Goal: Task Accomplishment & Management: Complete application form

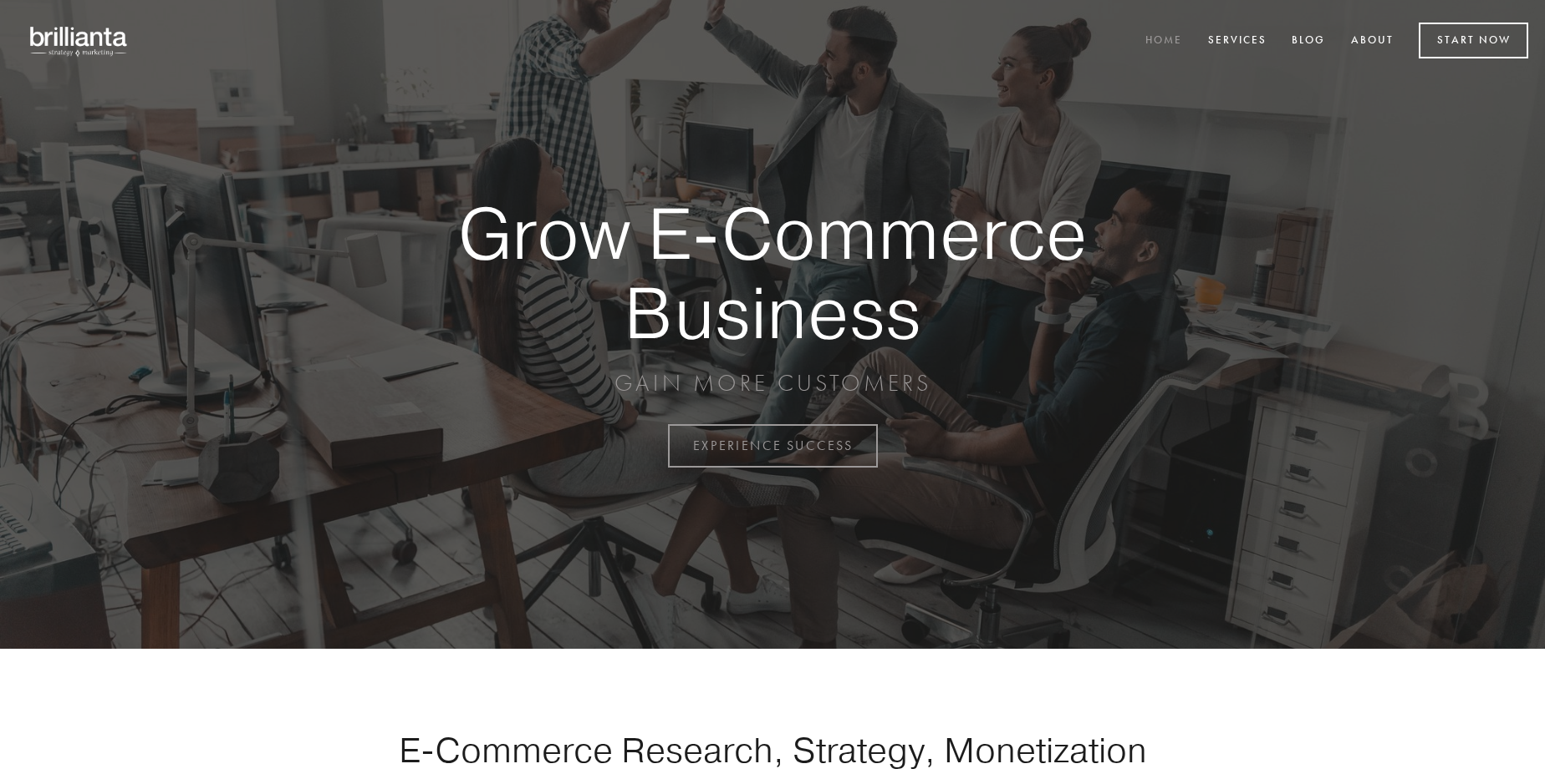
scroll to position [4379, 0]
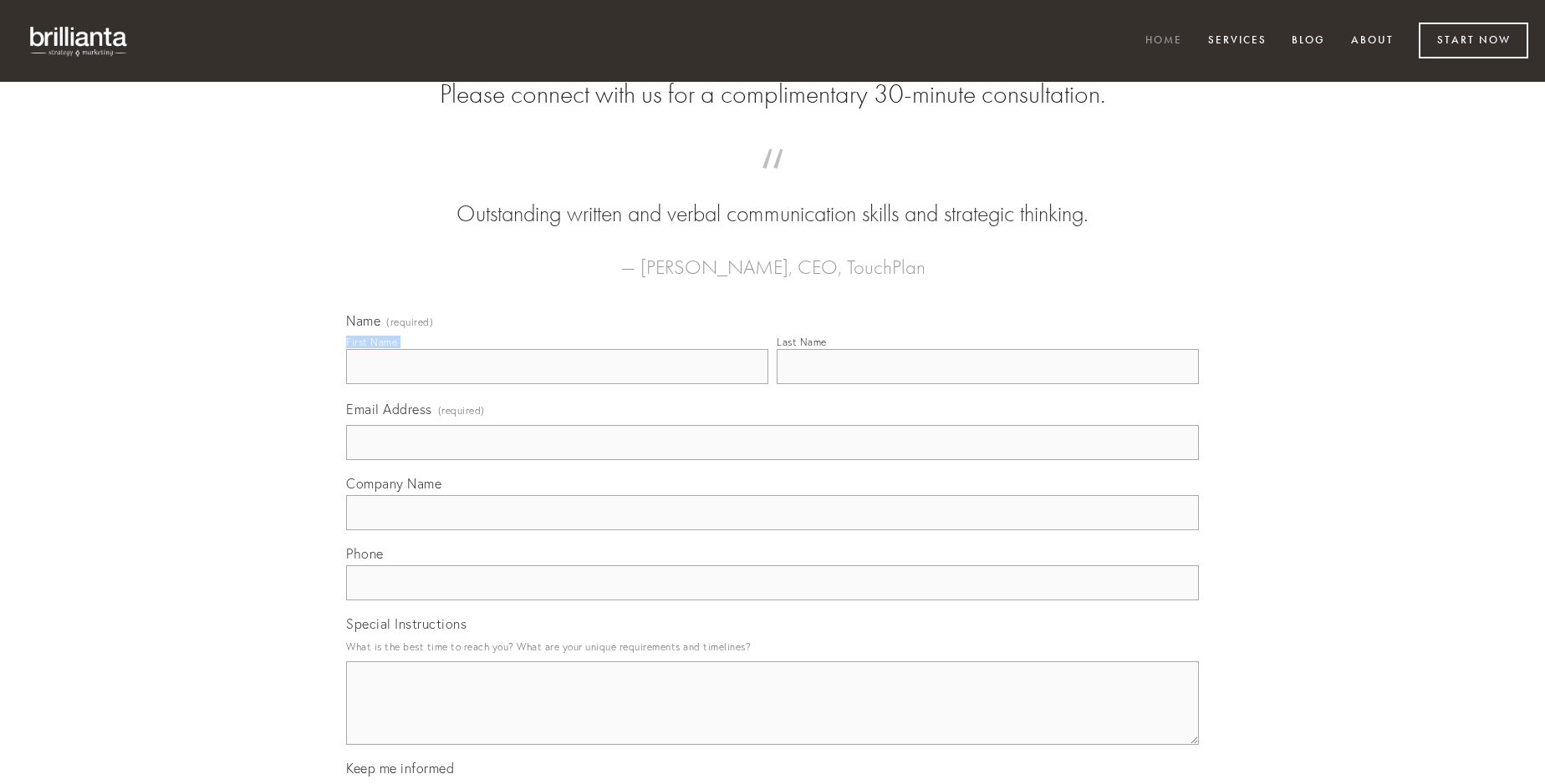
type input "[PERSON_NAME]"
click at [987, 384] on input "Last Name" at bounding box center [987, 366] width 422 height 35
type input "[PERSON_NAME]"
click at [772, 460] on input "Email Address (required)" at bounding box center [772, 443] width 852 height 35
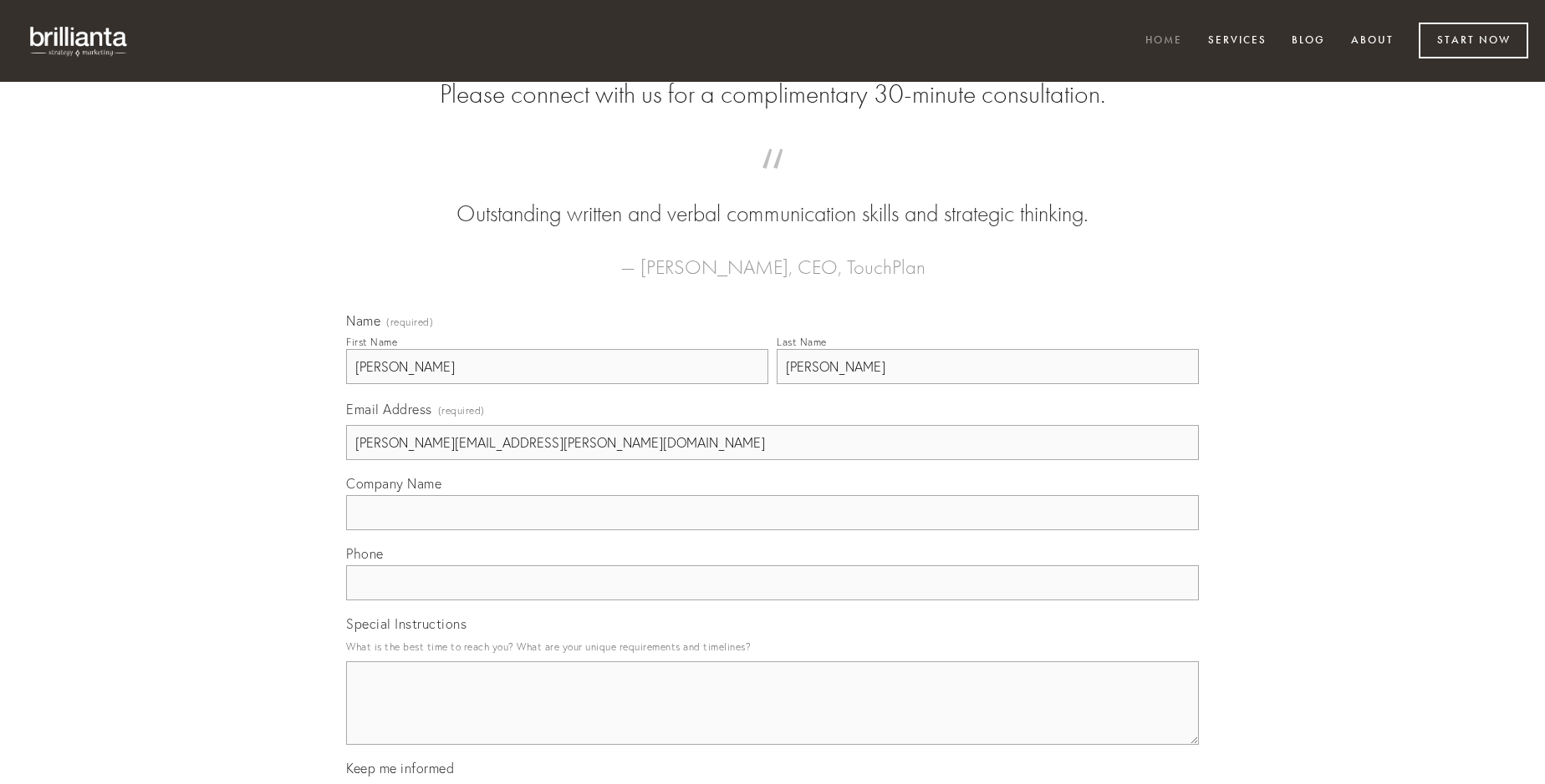
type input "[PERSON_NAME][EMAIL_ADDRESS][PERSON_NAME][DOMAIN_NAME]"
click at [772, 531] on input "Company Name" at bounding box center [772, 512] width 852 height 35
type input "adsum"
click at [772, 600] on input "text" at bounding box center [772, 583] width 852 height 35
click at [772, 718] on textarea "Special Instructions" at bounding box center [772, 703] width 852 height 83
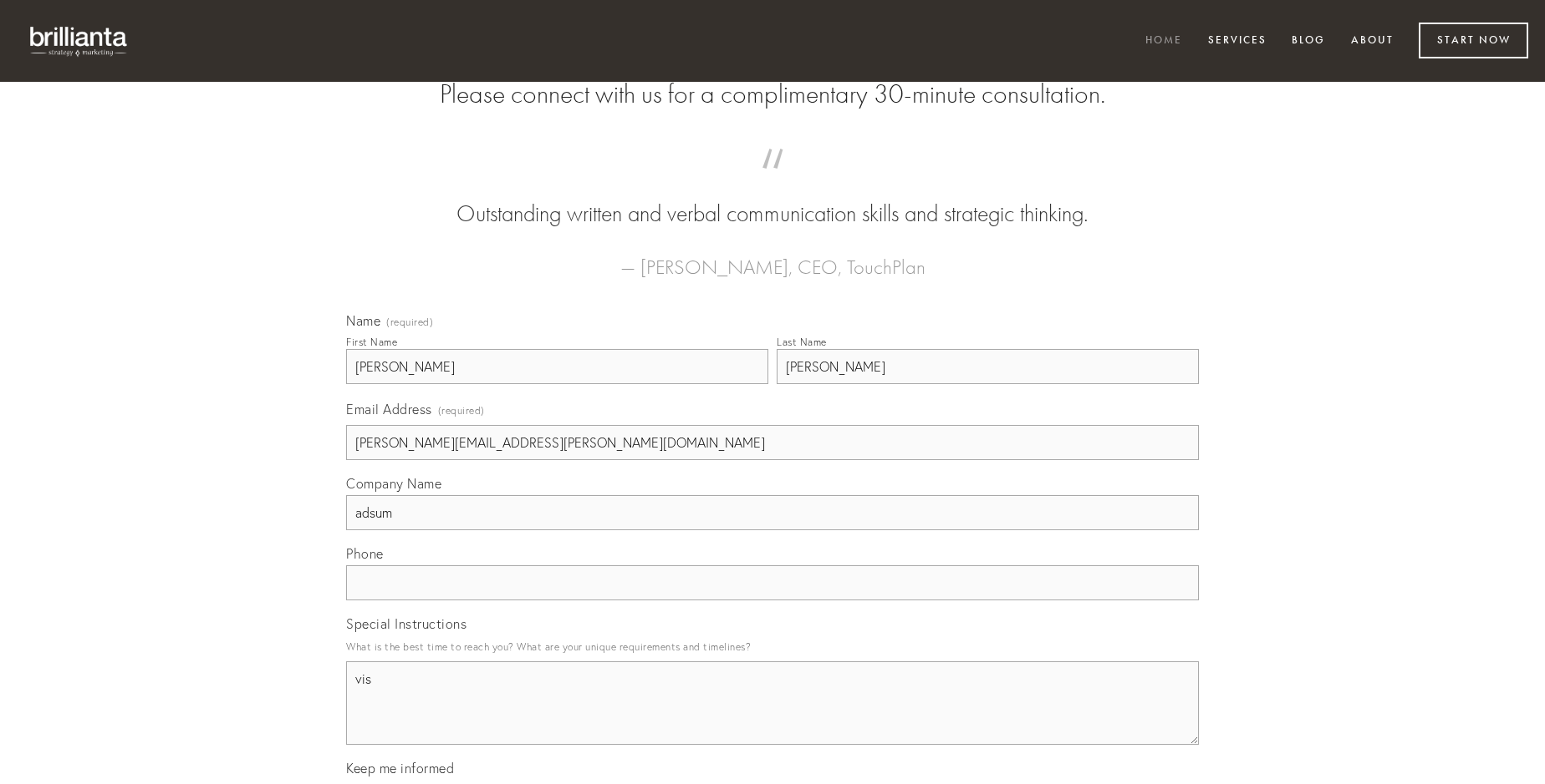
type textarea "vis"
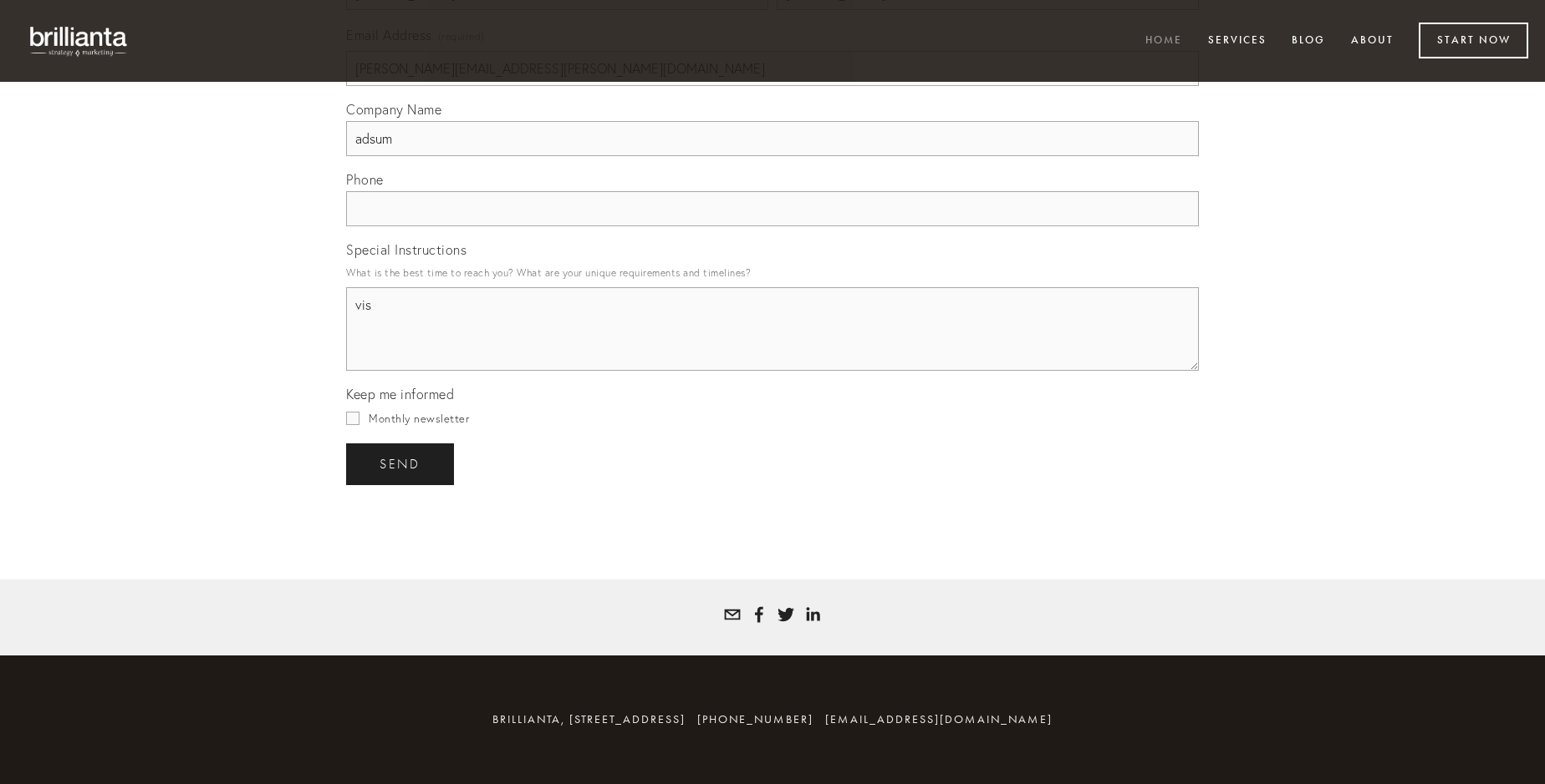
click at [401, 464] on span "send" at bounding box center [400, 465] width 41 height 15
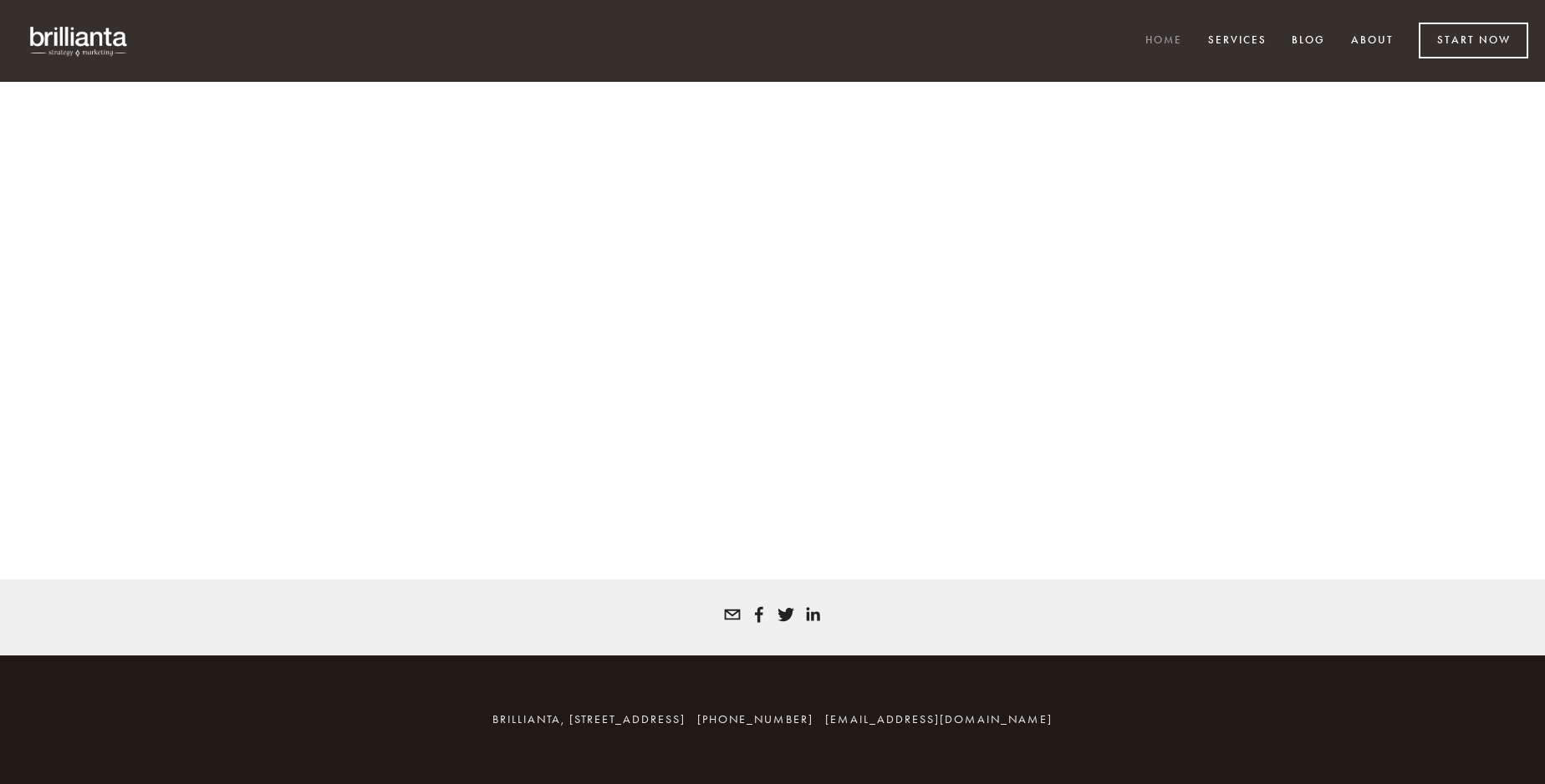
scroll to position [4357, 0]
